Goal: Task Accomplishment & Management: Use online tool/utility

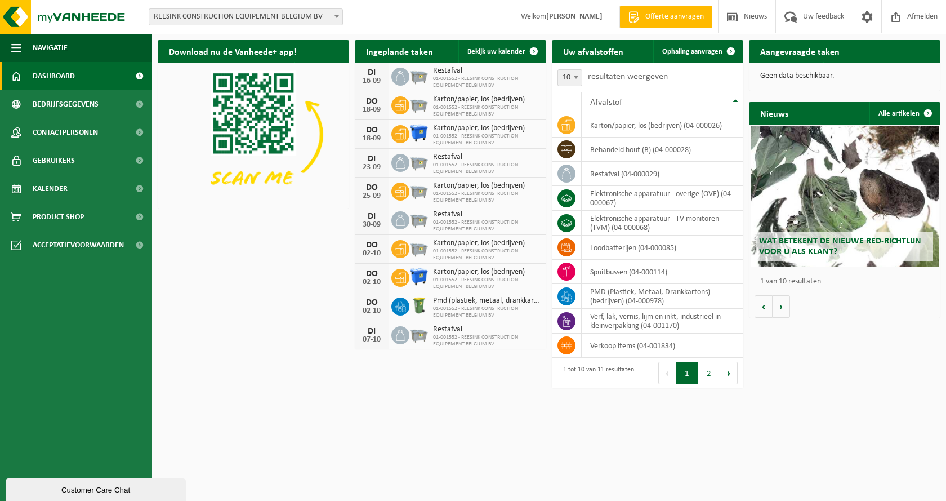
click at [305, 317] on div "Download nu de Vanheede+ app! Verberg Ingeplande taken Bekijk uw kalender DI 16…" at bounding box center [549, 195] width 789 height 323
click at [603, 176] on td "restafval (04-000029)" at bounding box center [663, 174] width 162 height 24
click at [566, 175] on icon at bounding box center [566, 173] width 11 height 11
click at [633, 175] on td "restafval (04-000029)" at bounding box center [663, 174] width 162 height 24
click at [493, 169] on span "01-001552 - REESINK CONSTRUCTION EQUIPEMENT BELGIUM BV" at bounding box center [487, 169] width 108 height 14
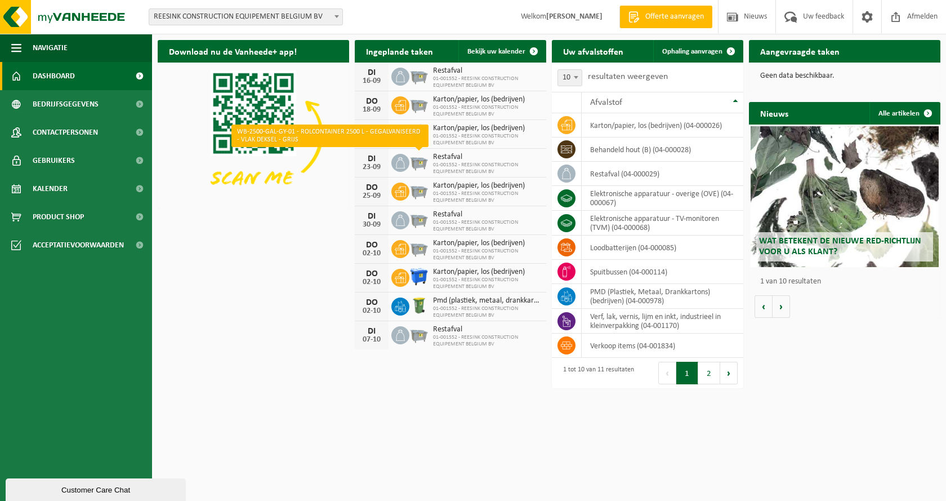
click at [424, 161] on img at bounding box center [419, 161] width 19 height 19
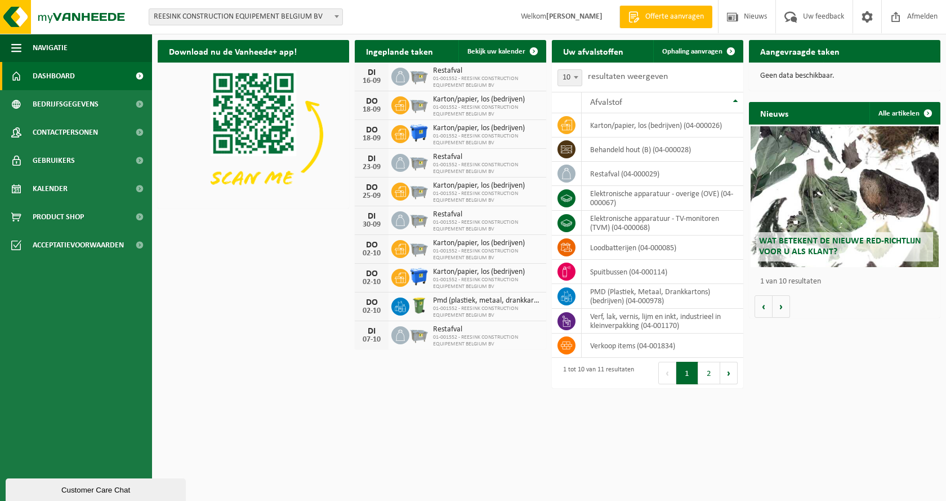
click at [447, 159] on span "Restafval" at bounding box center [487, 157] width 108 height 9
click at [404, 79] on icon at bounding box center [400, 76] width 9 height 11
click at [790, 55] on h2 "Aangevraagde taken" at bounding box center [800, 51] width 102 height 22
click at [691, 56] on link "Ophaling aanvragen" at bounding box center [698, 51] width 89 height 23
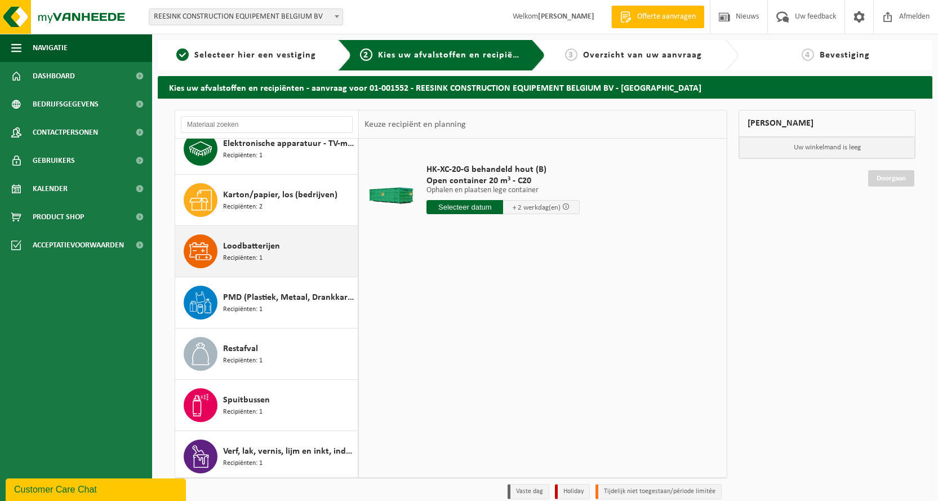
scroll to position [174, 0]
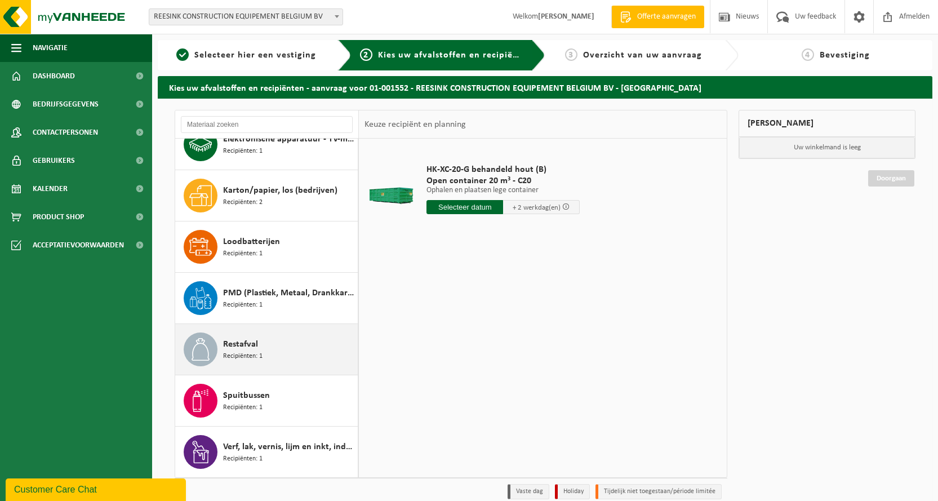
click at [252, 344] on span "Restafval" at bounding box center [240, 344] width 35 height 14
